Goal: Check status: Check status

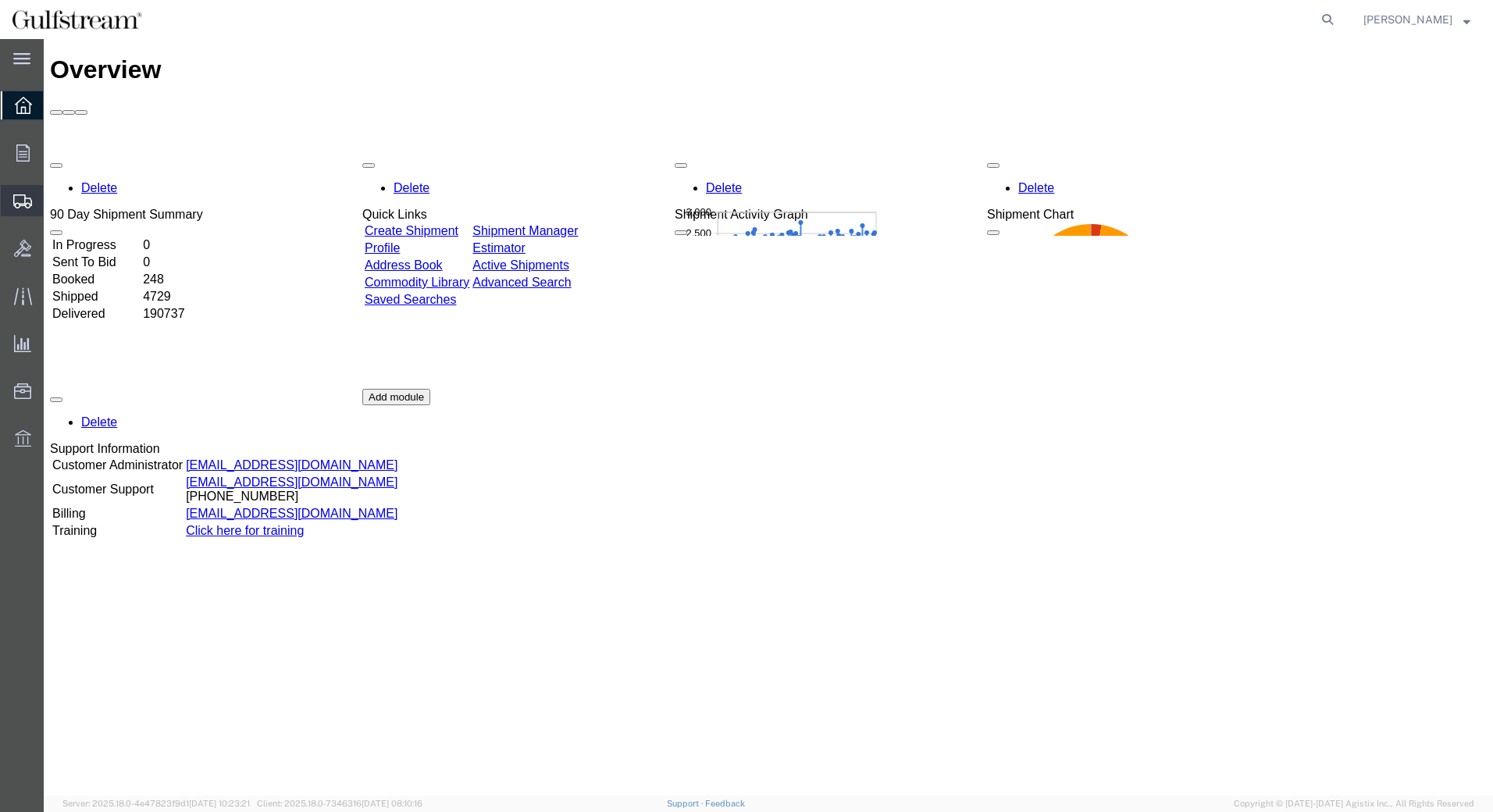
click at [54, 200] on span "Shipments" at bounding box center [49, 200] width 11 height 31
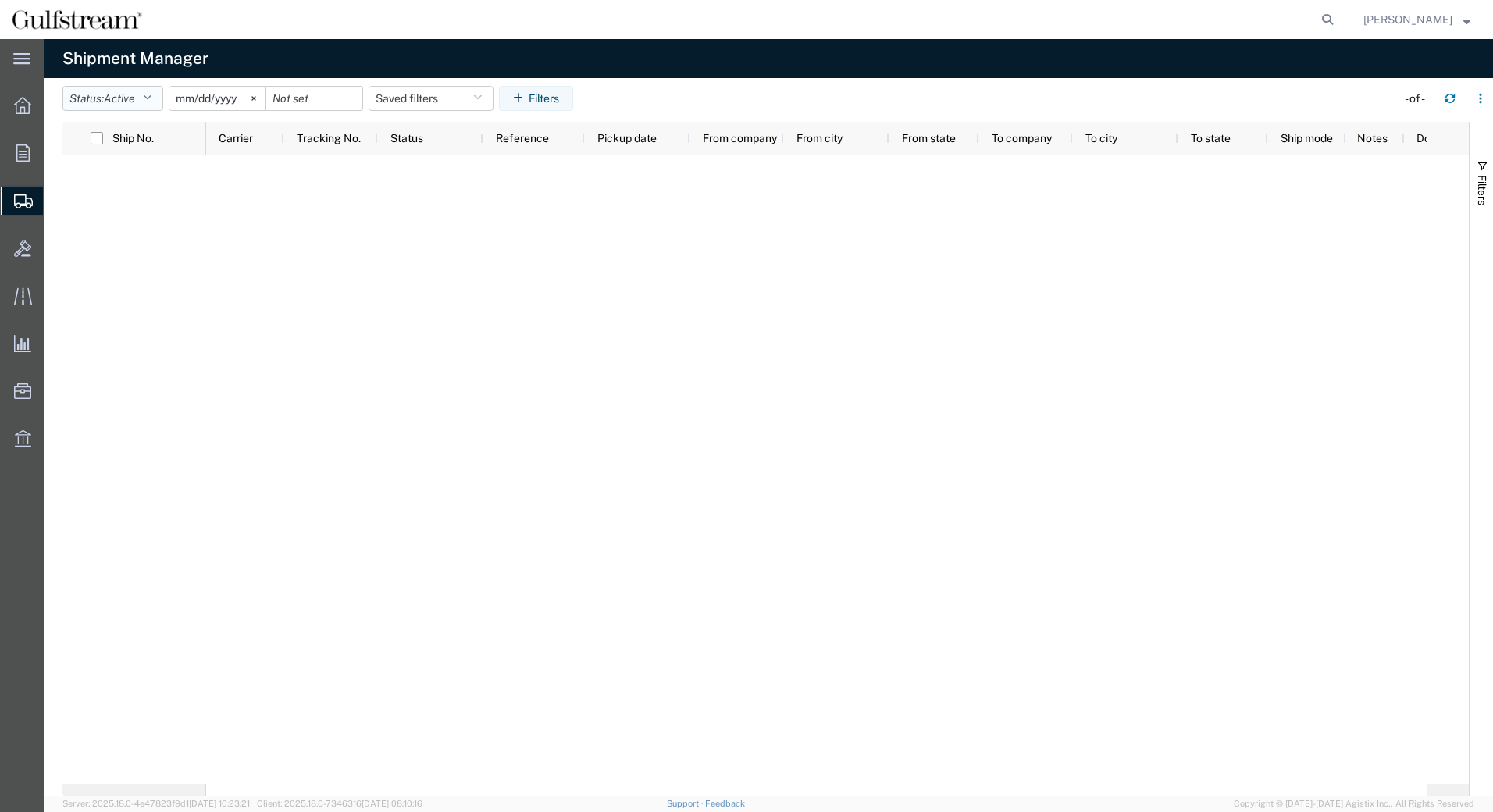
click at [147, 101] on button "Status: Active" at bounding box center [113, 98] width 101 height 25
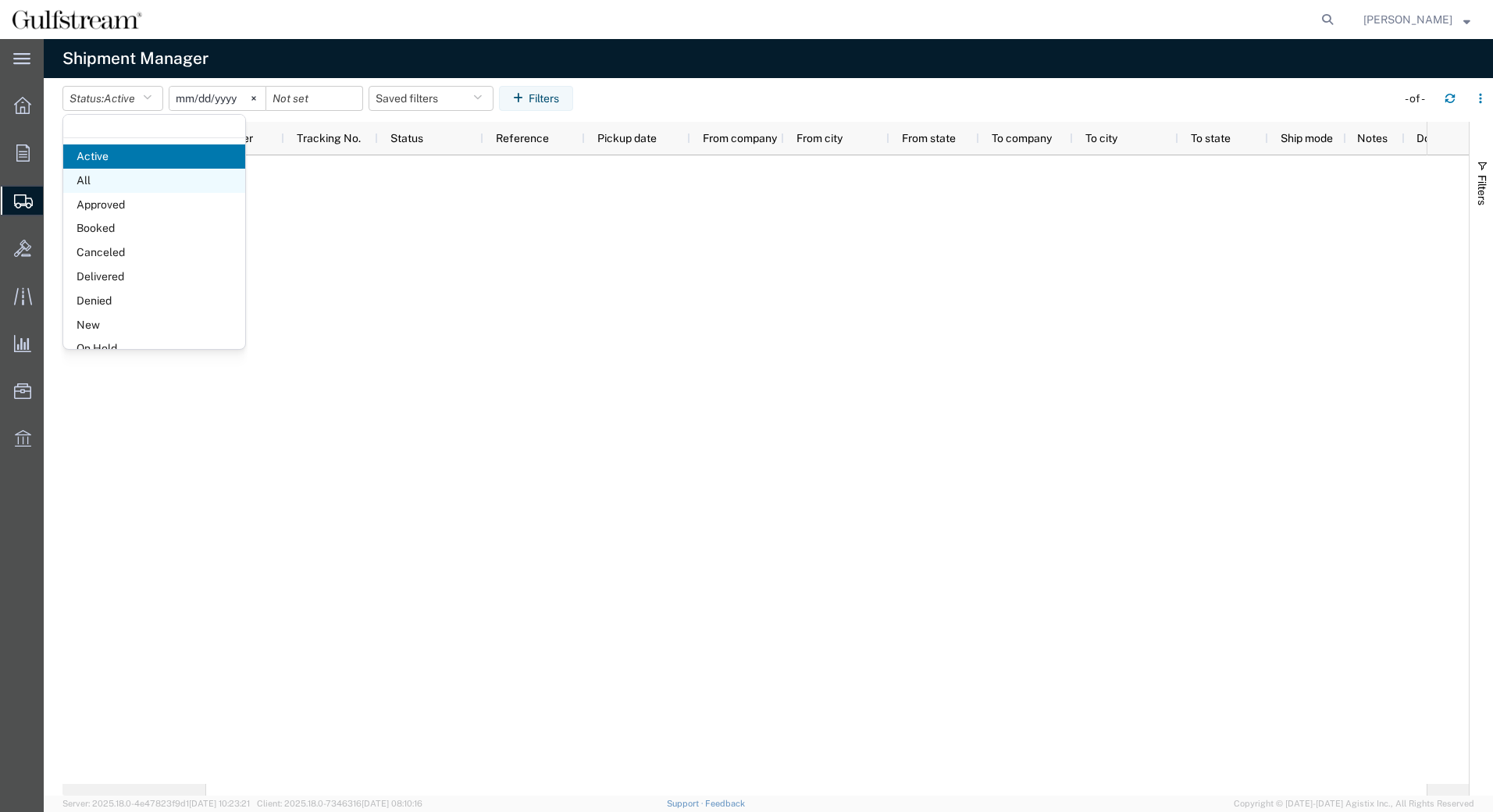
click at [123, 185] on span "All" at bounding box center [155, 181] width 182 height 24
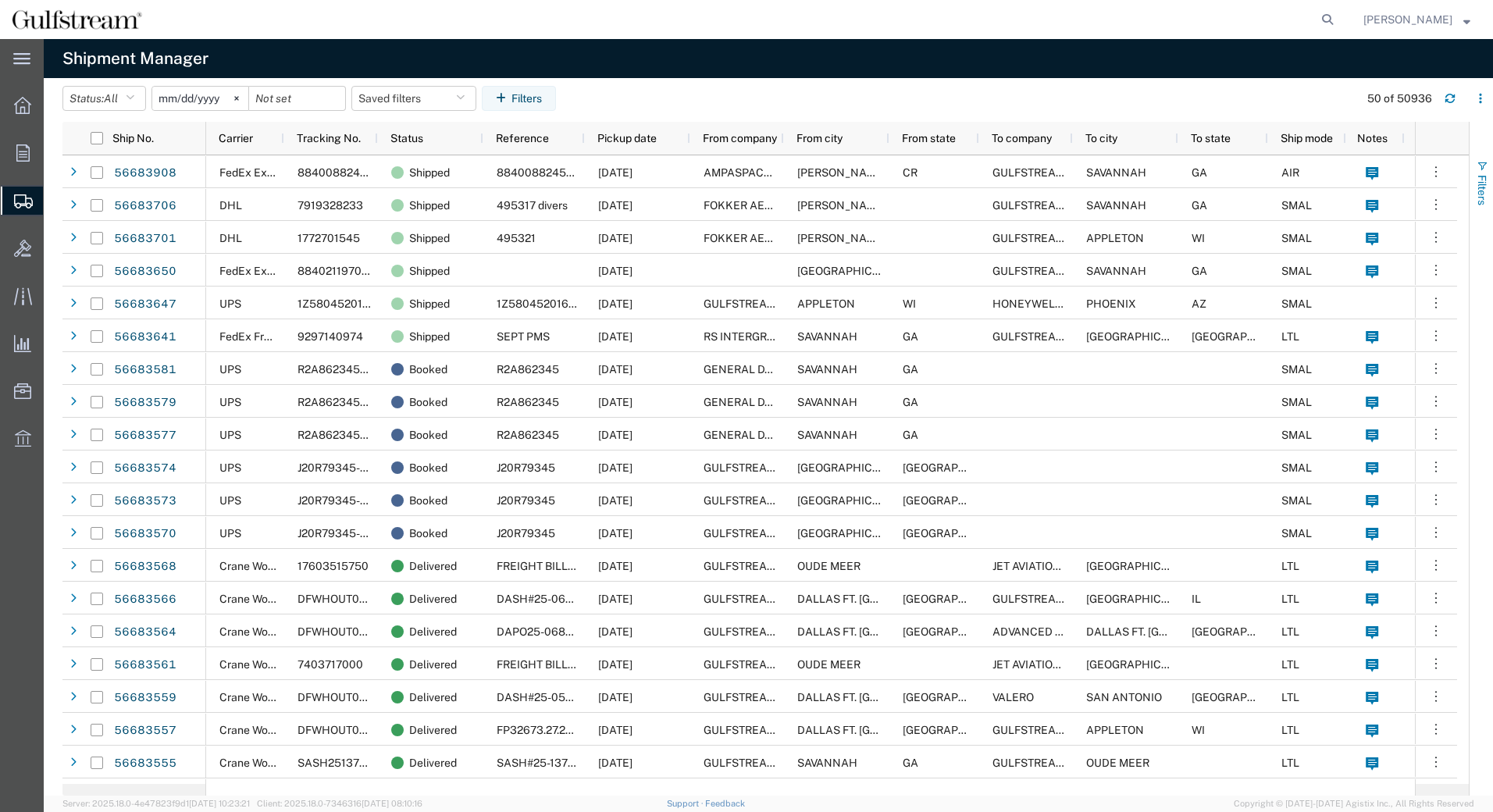
click at [1478, 167] on span "button" at bounding box center [1482, 166] width 12 height 12
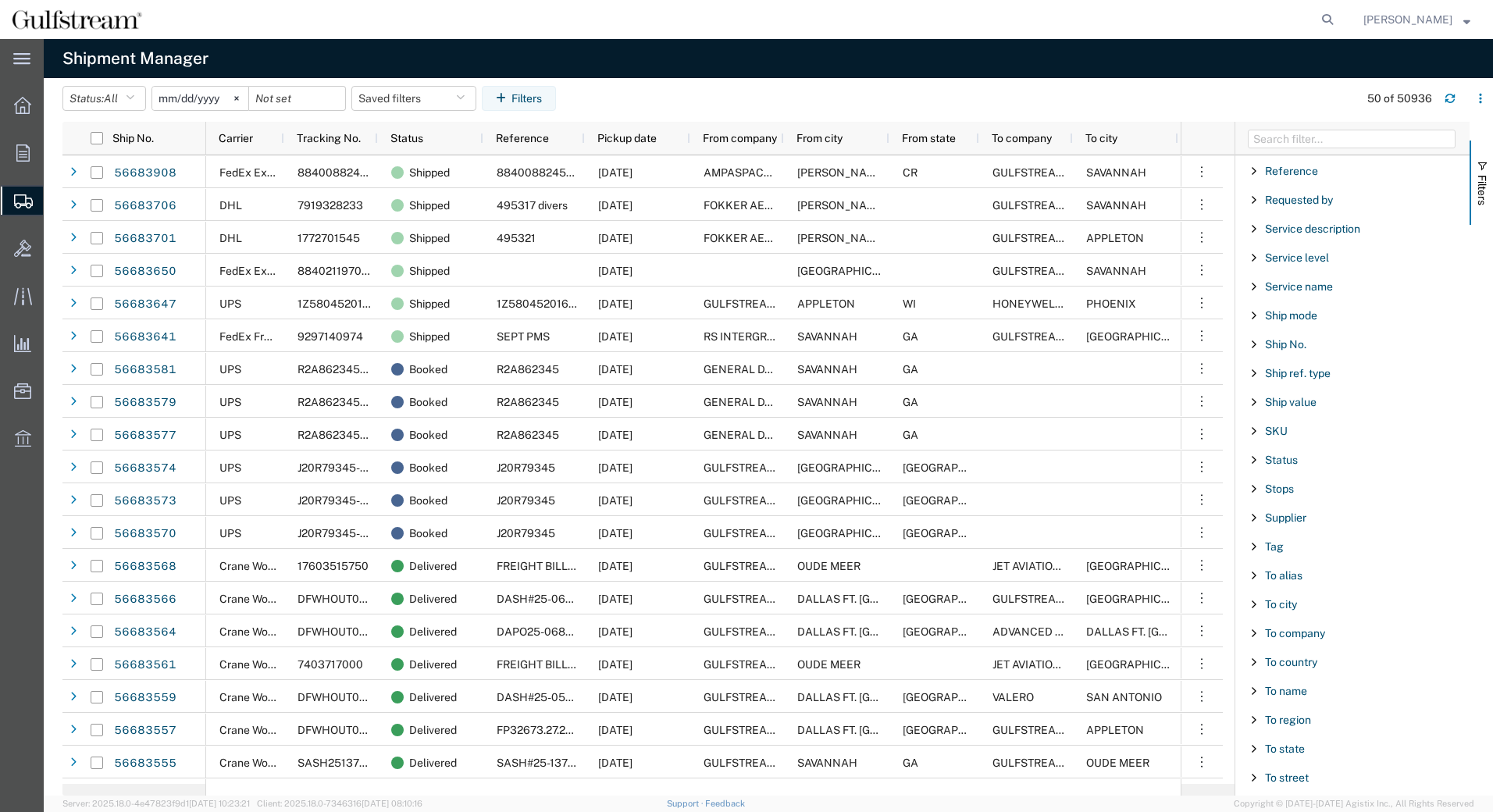
scroll to position [1266, 0]
click at [1250, 726] on span "Filter List 66 Filters" at bounding box center [1253, 723] width 12 height 12
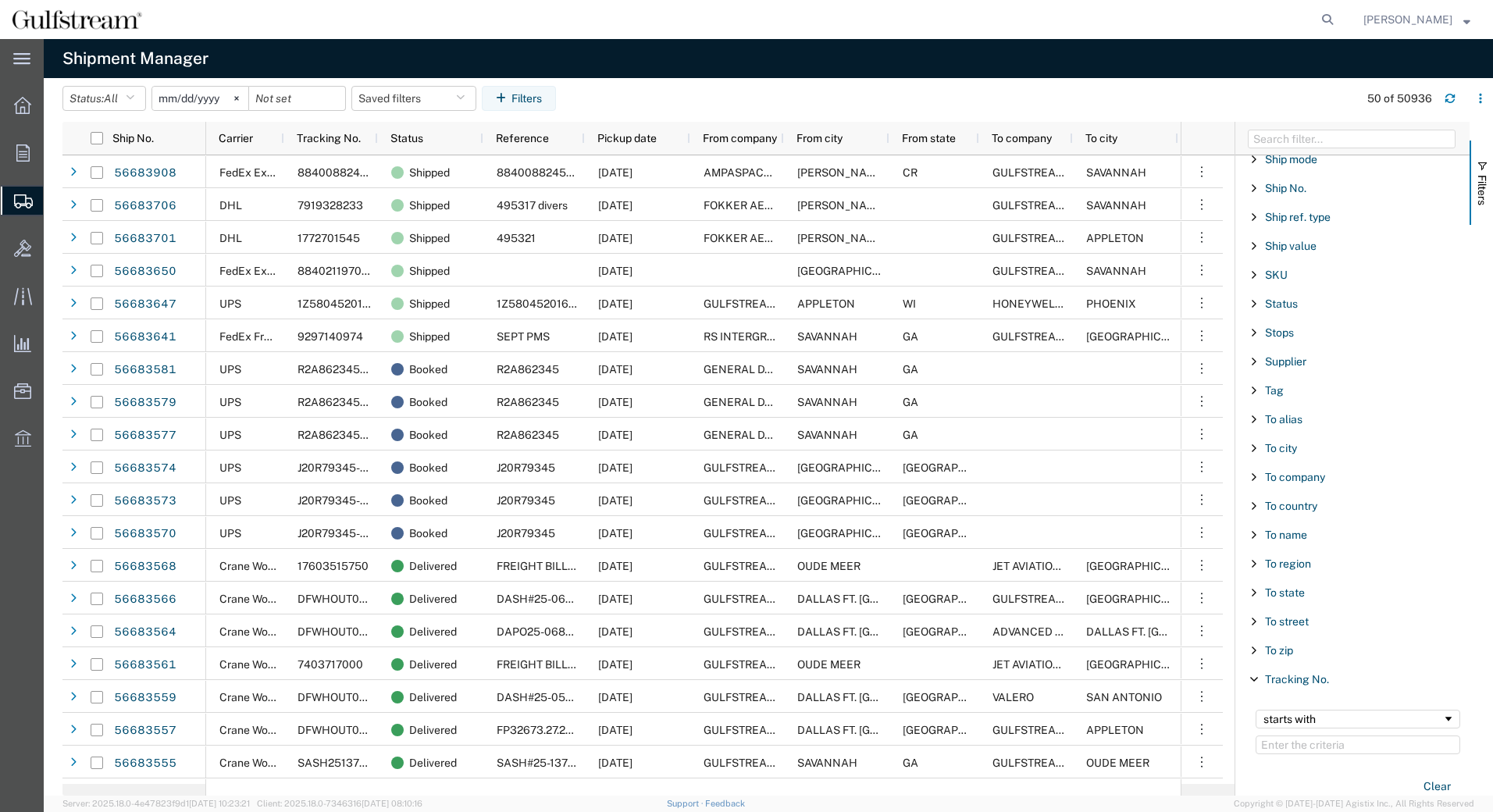
scroll to position [1384, 0]
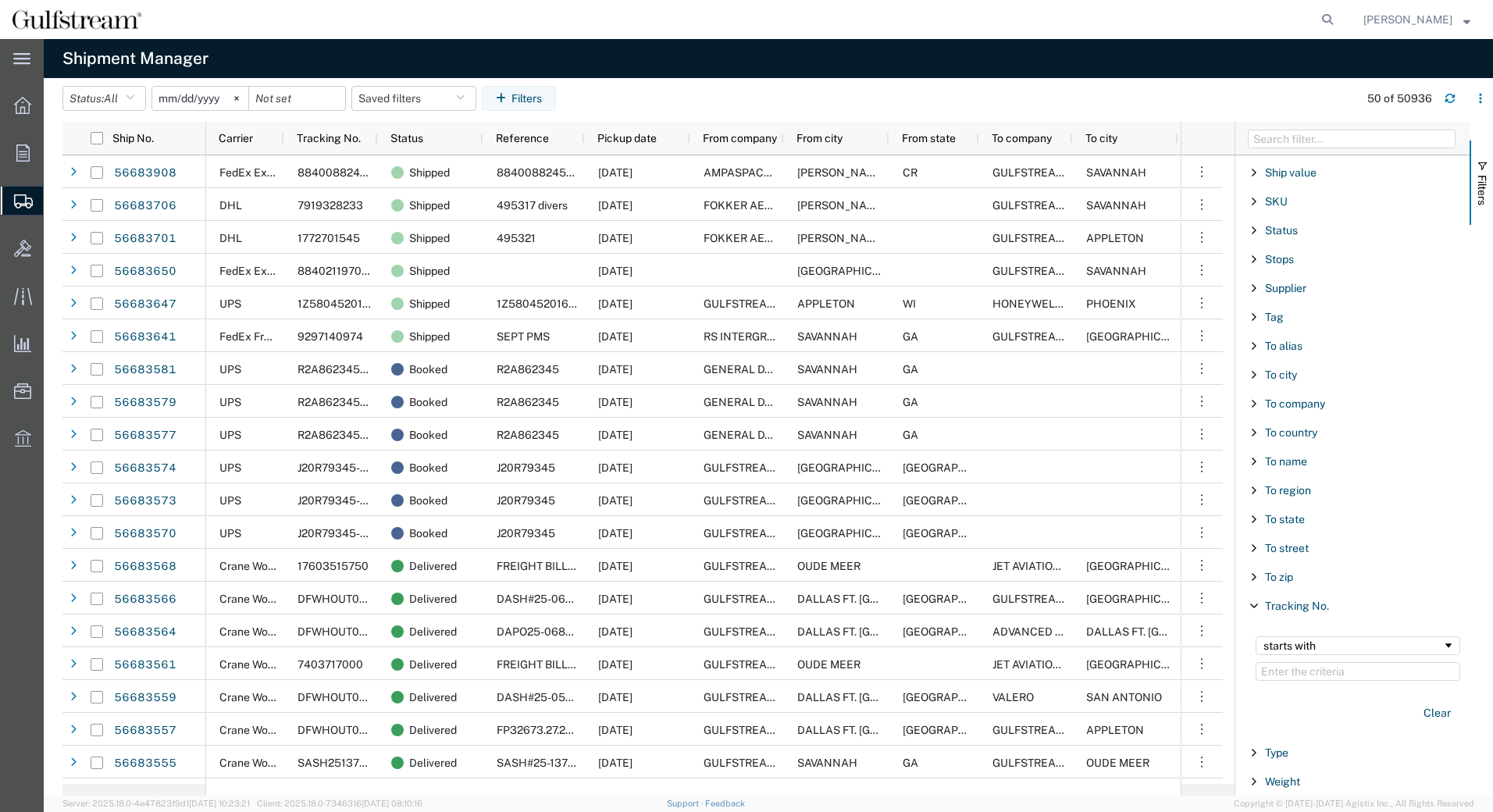
click at [1280, 674] on input "Filter Value" at bounding box center [1358, 672] width 204 height 19
drag, startPoint x: 1280, startPoint y: 674, endPoint x: 1266, endPoint y: 670, distance: 14.6
click at [1266, 670] on input "Filter Value" at bounding box center [1358, 672] width 204 height 19
click at [1265, 669] on input "Filter Value" at bounding box center [1358, 672] width 204 height 19
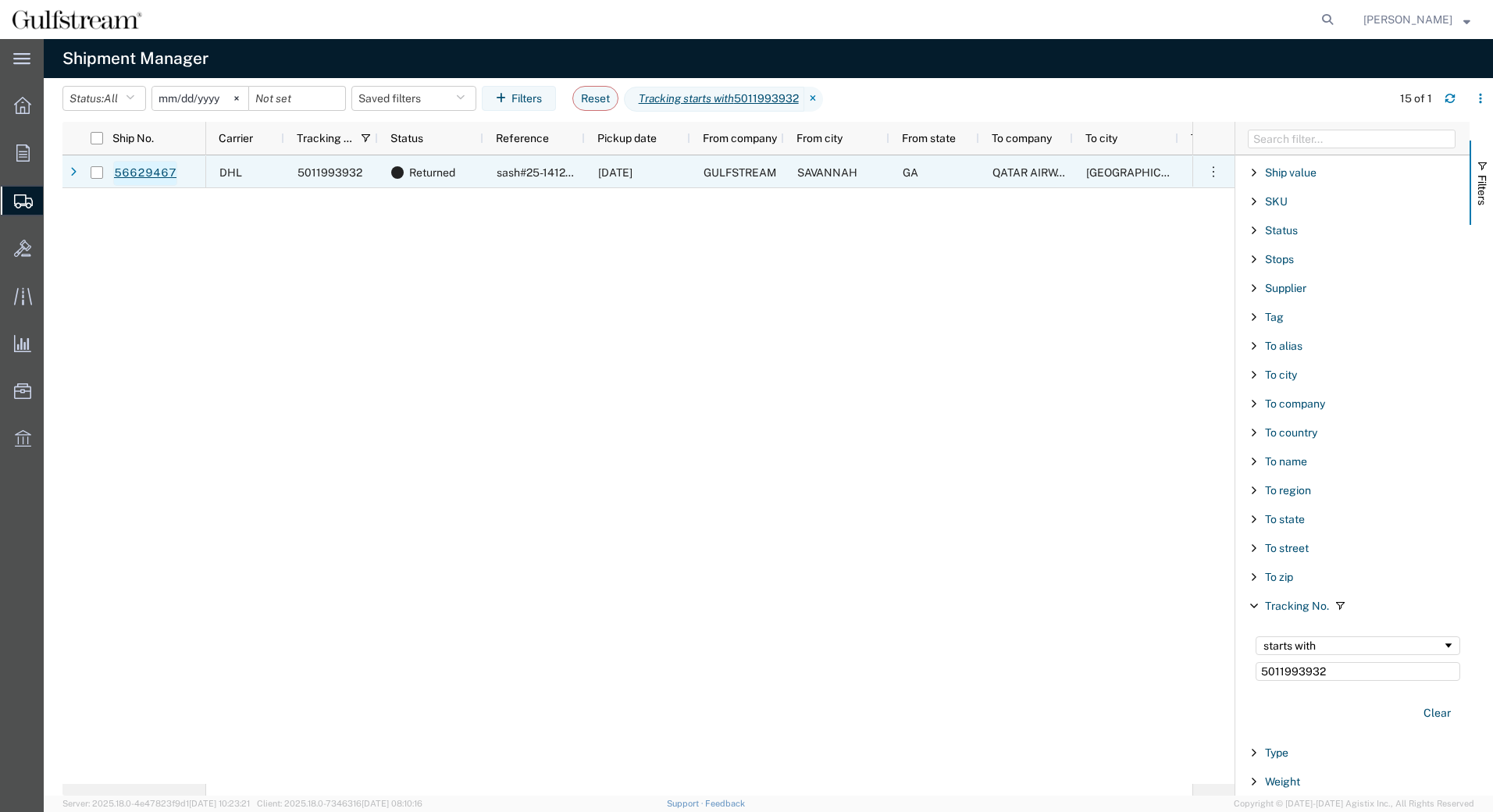
type input "5011993932"
click at [141, 171] on link "56629467" at bounding box center [145, 173] width 64 height 25
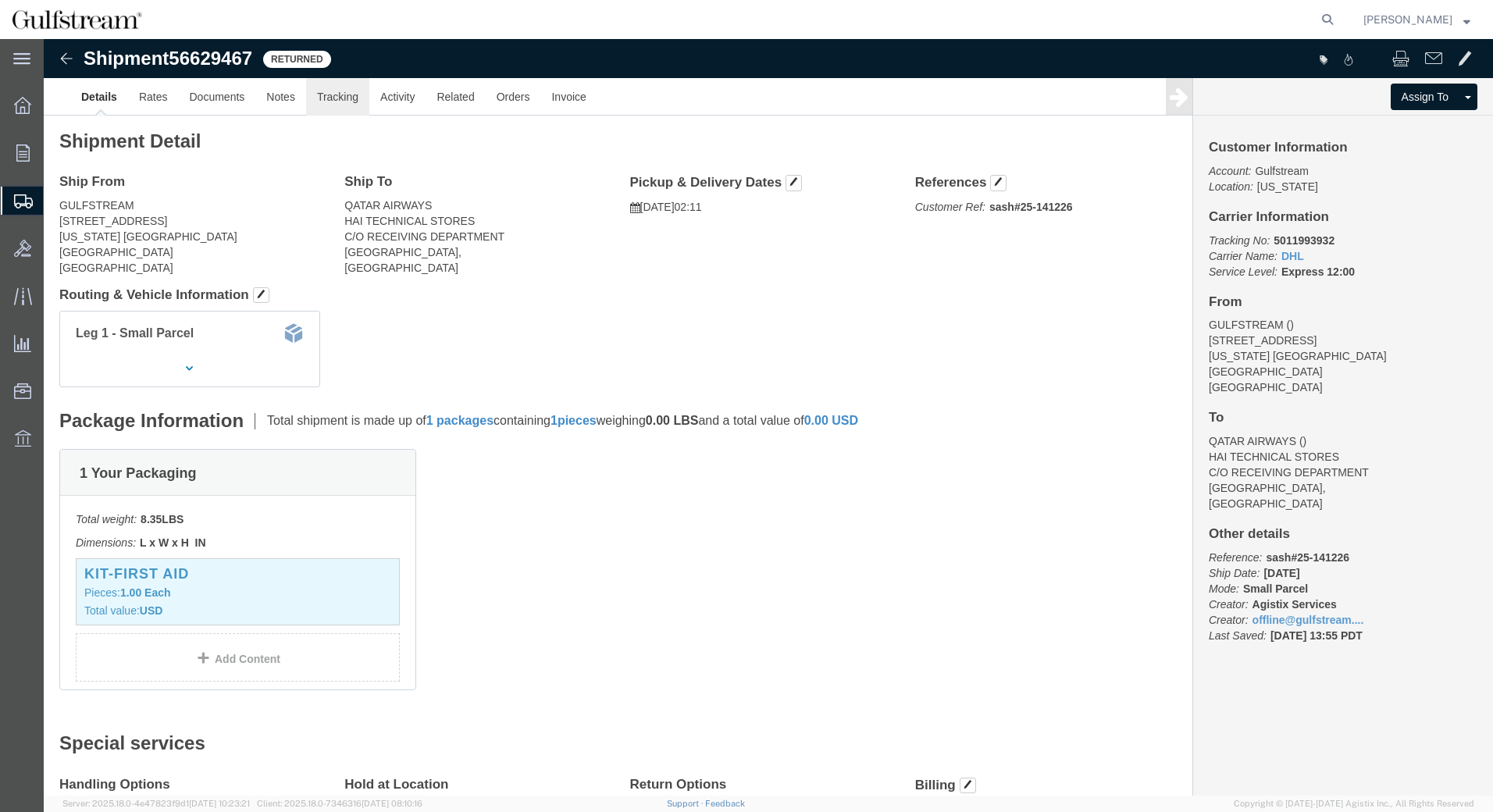
click link "Tracking"
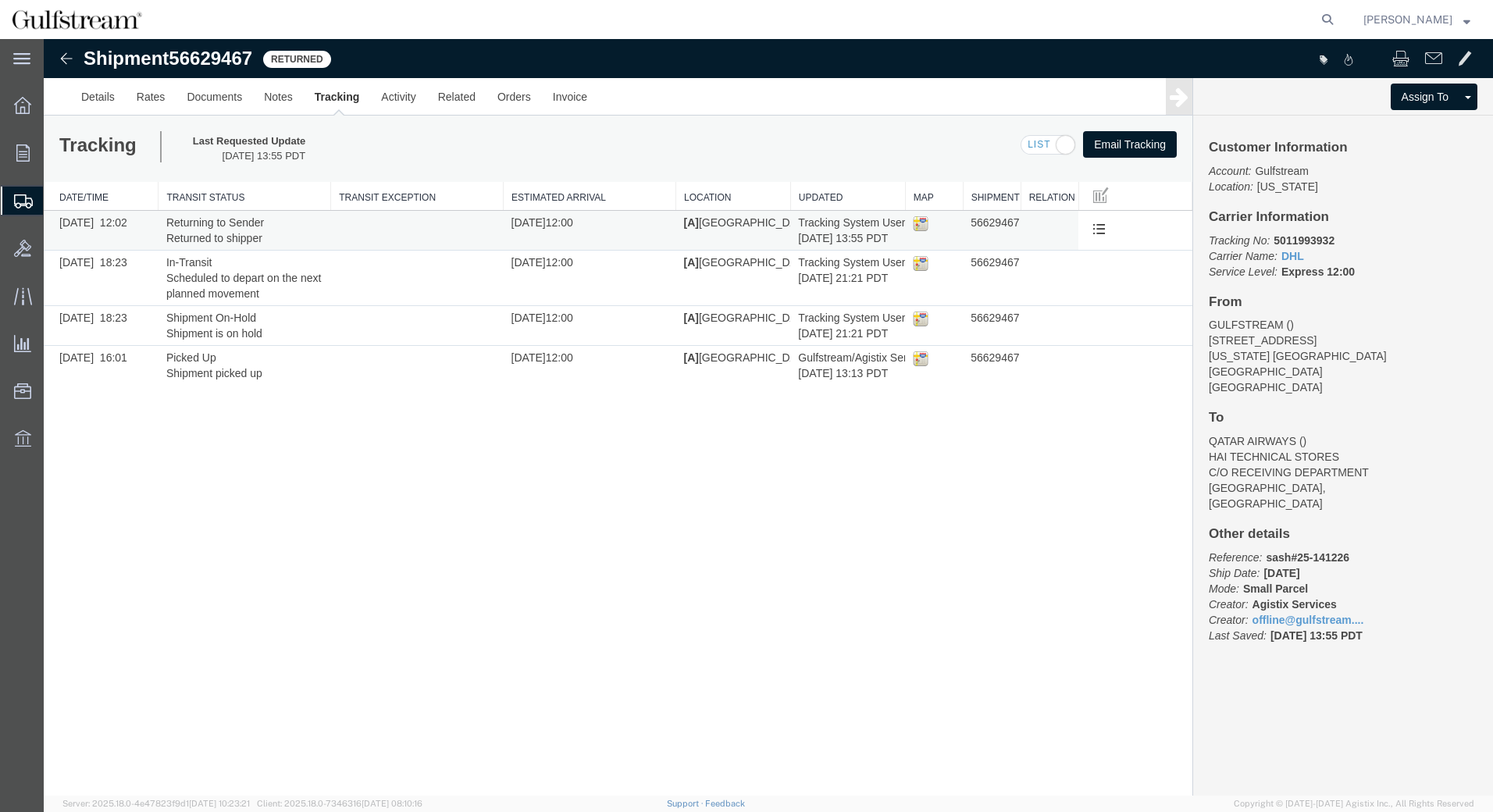
click at [871, 229] on td "Tracking System User [DATE] 13:55 PDT" at bounding box center [848, 230] width 115 height 40
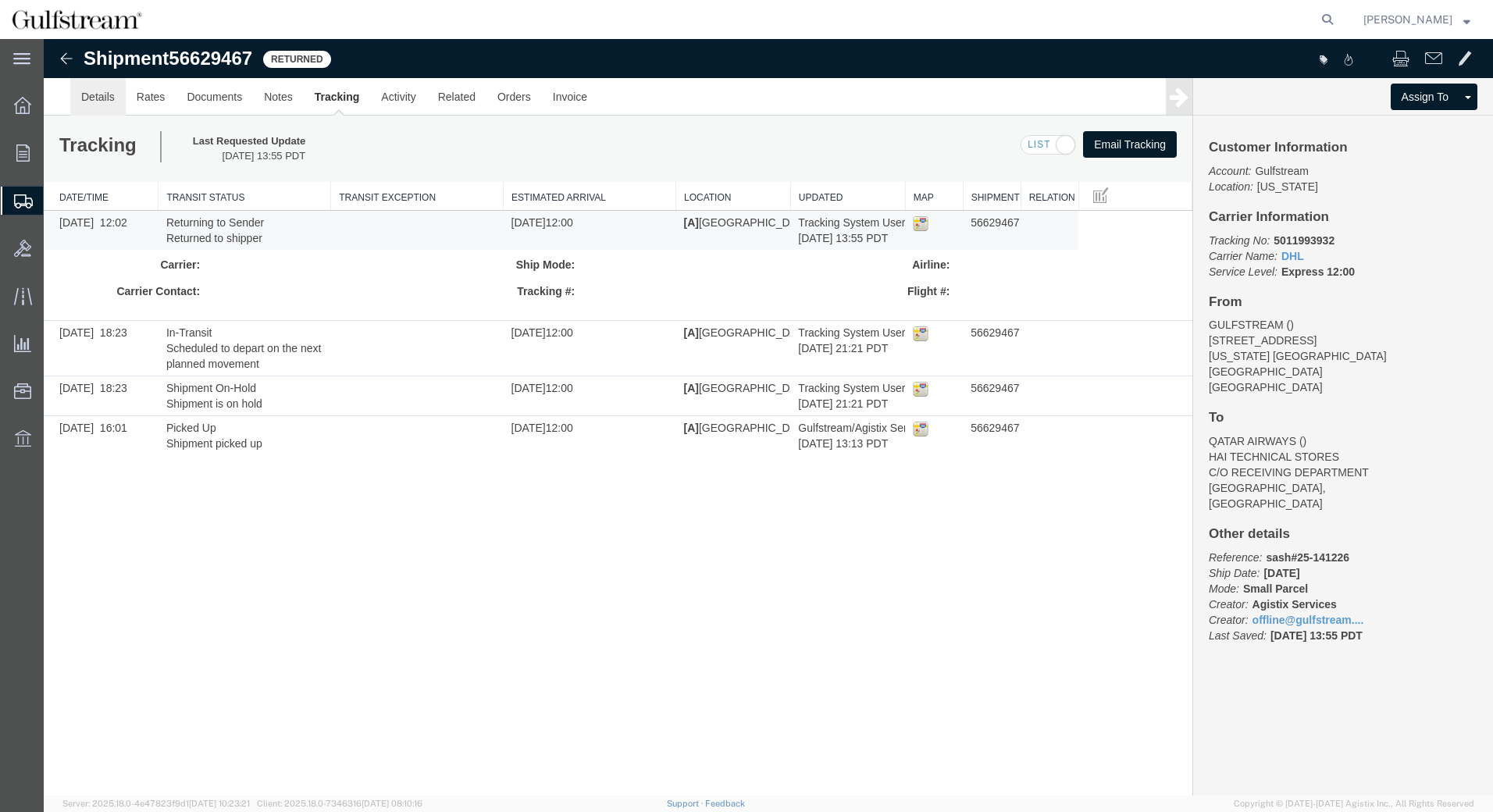
click at [108, 97] on link "Details" at bounding box center [97, 96] width 55 height 37
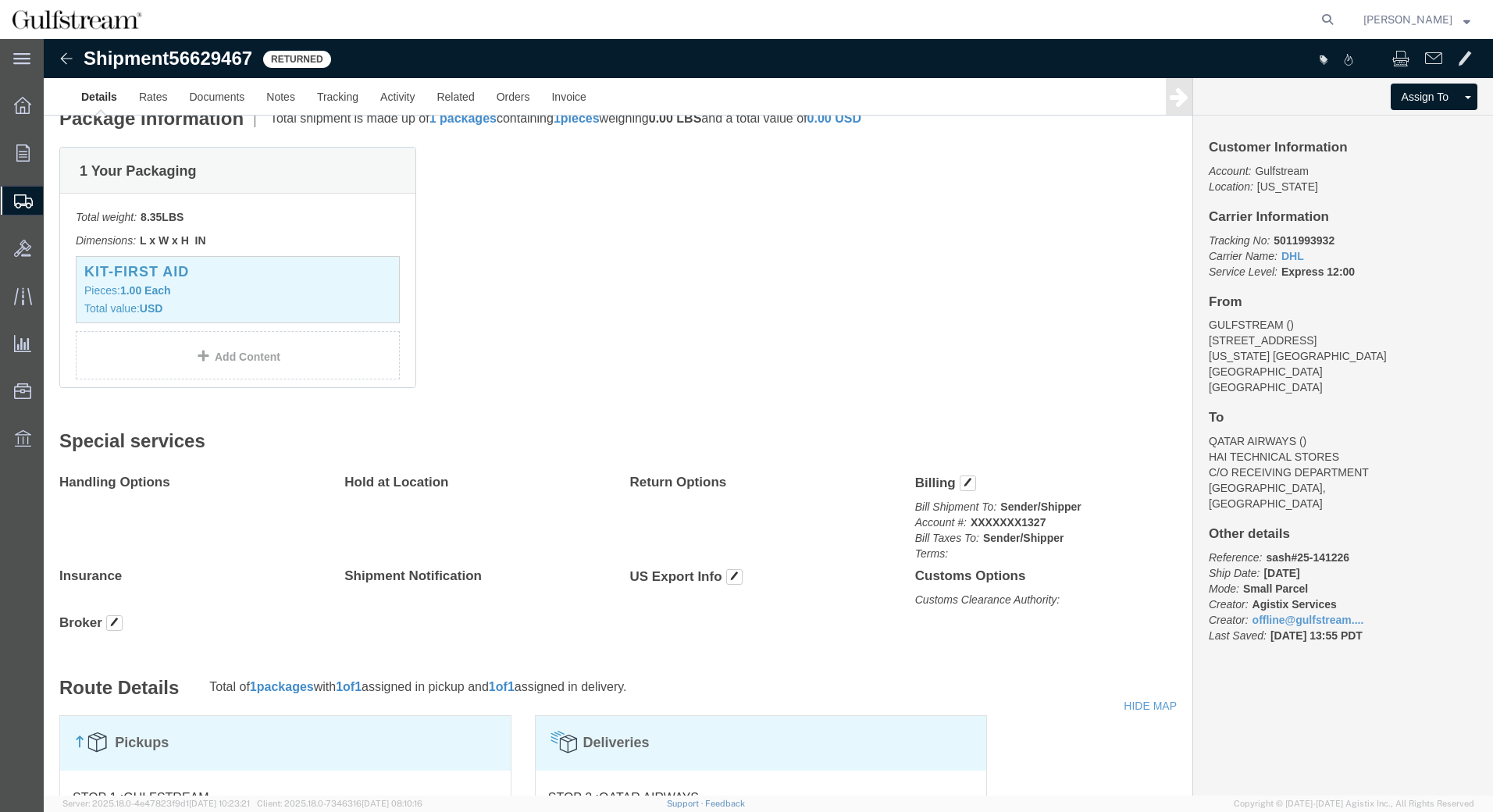
scroll to position [312, 0]
